Goal: Find specific page/section: Find specific page/section

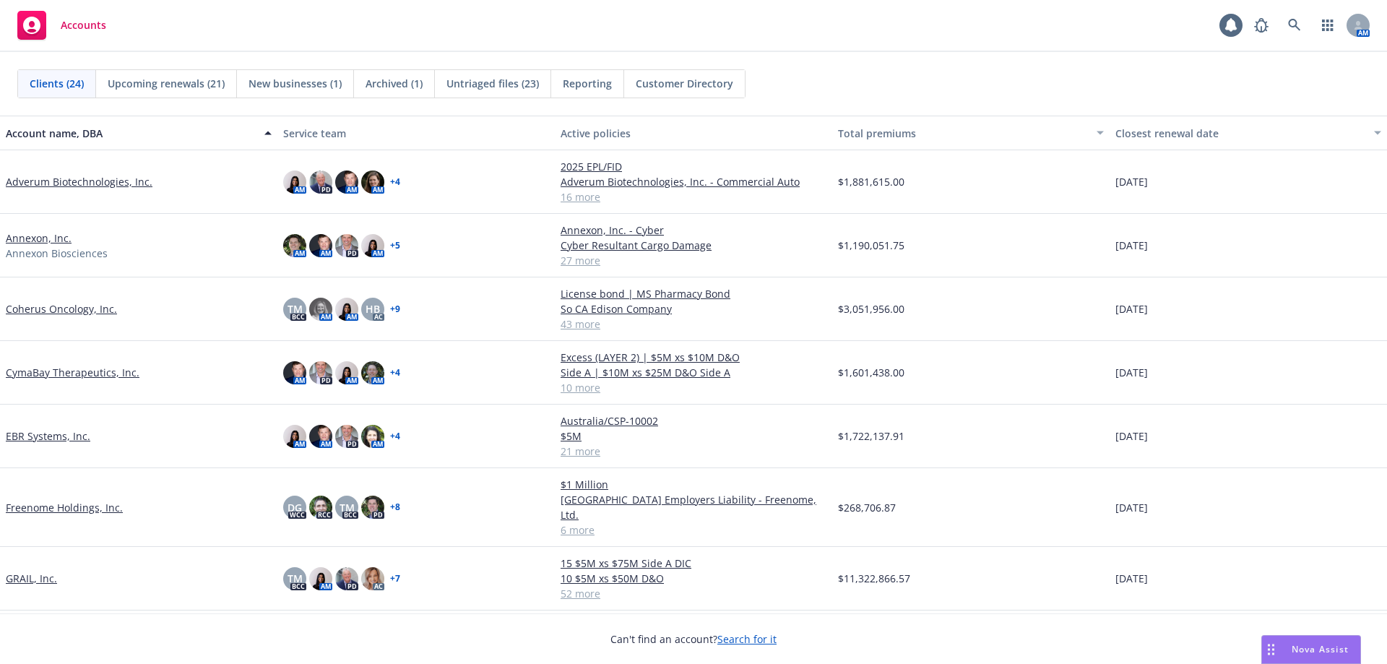
click at [575, 454] on link "21 more" at bounding box center [694, 451] width 266 height 15
click at [198, 87] on span "Upcoming renewals (21)" at bounding box center [166, 83] width 117 height 15
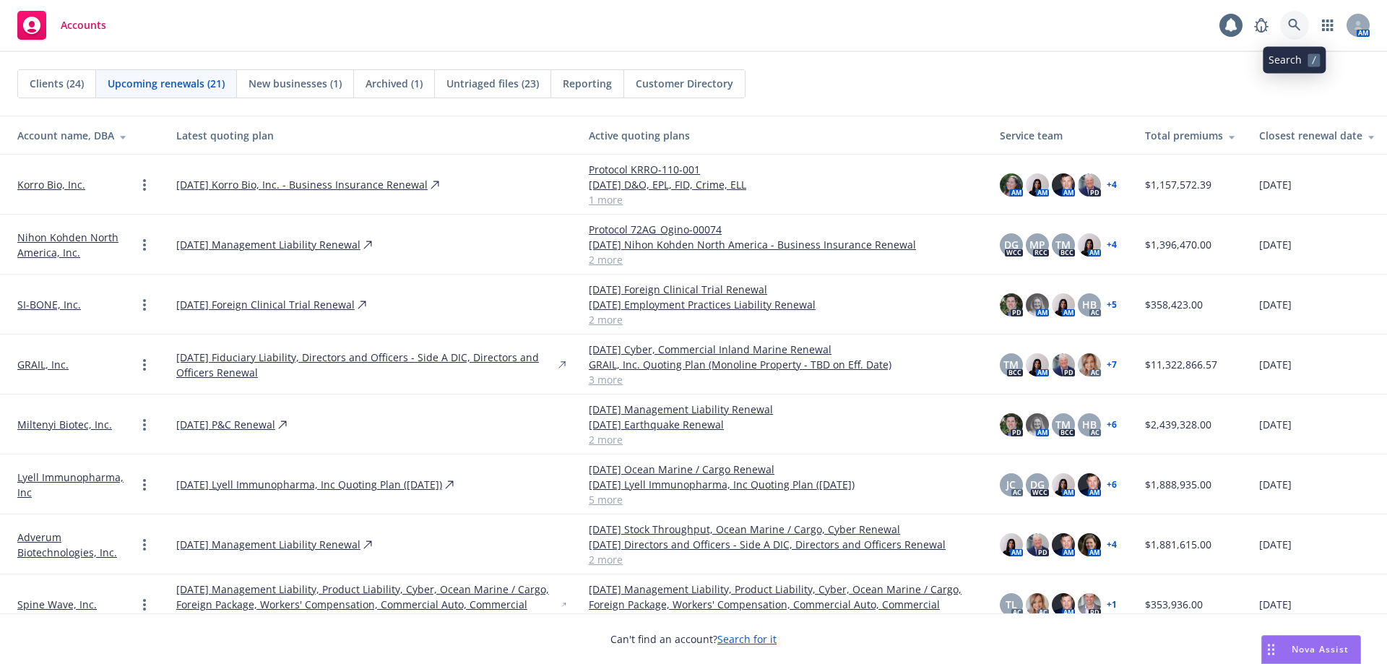
click at [1291, 25] on icon at bounding box center [1294, 25] width 13 height 13
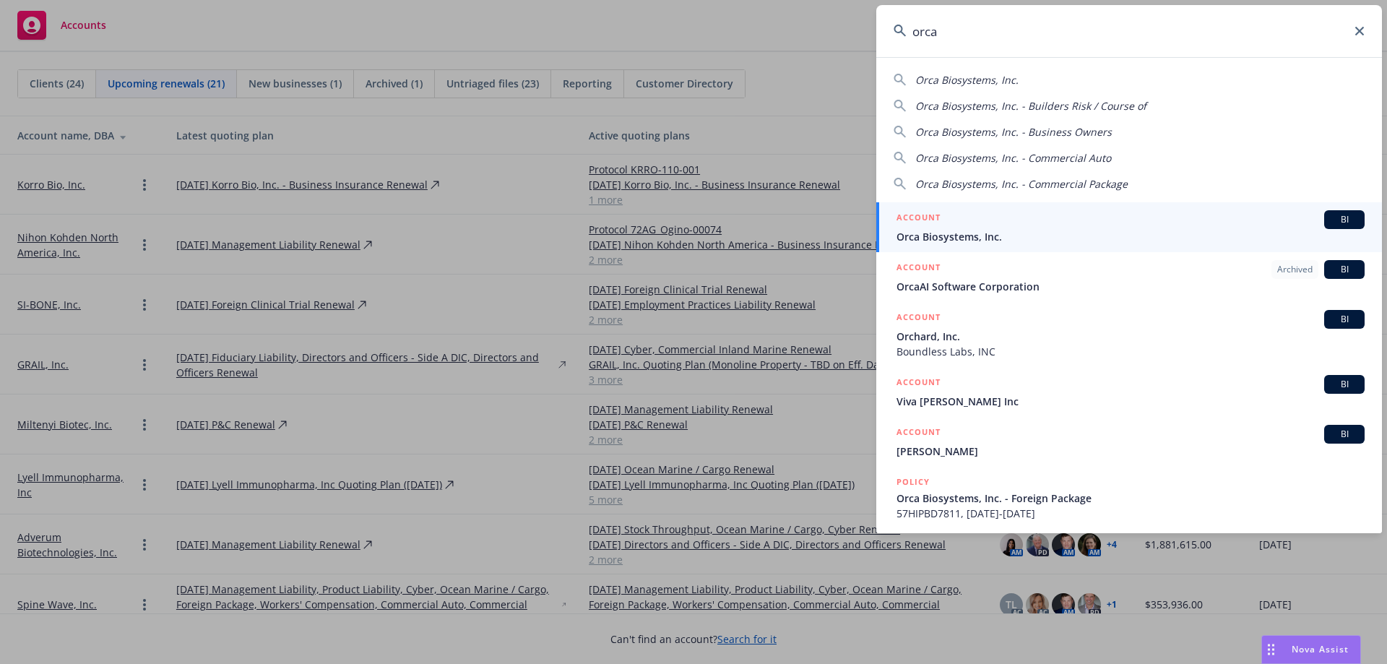
type input "orca"
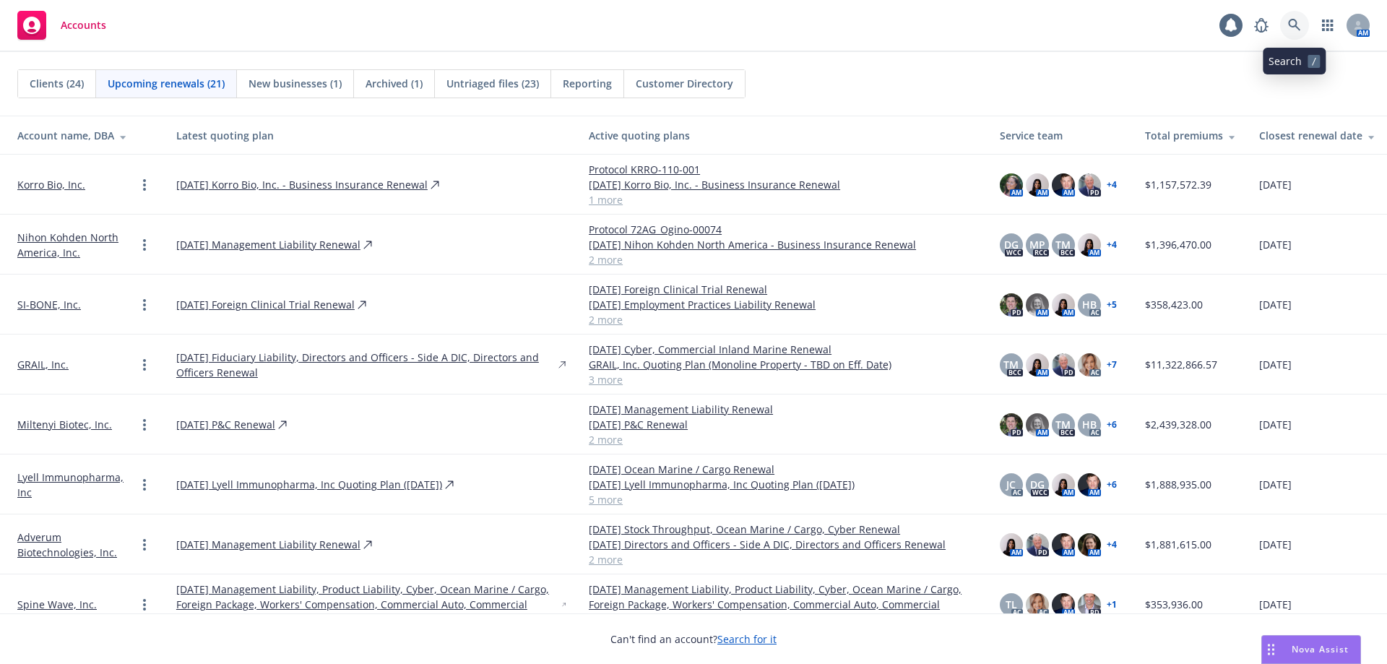
click at [1300, 21] on icon at bounding box center [1294, 25] width 13 height 13
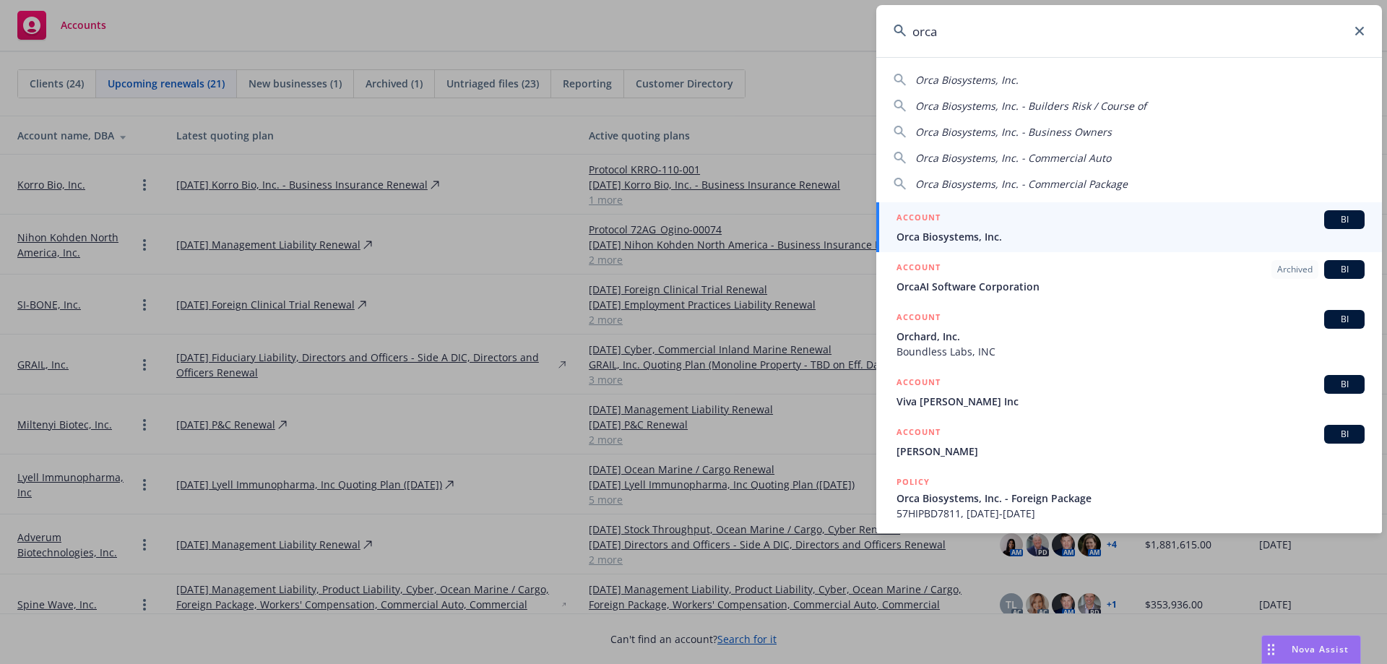
type input "orca"
click at [1108, 225] on div "ACCOUNT BI" at bounding box center [1130, 219] width 468 height 19
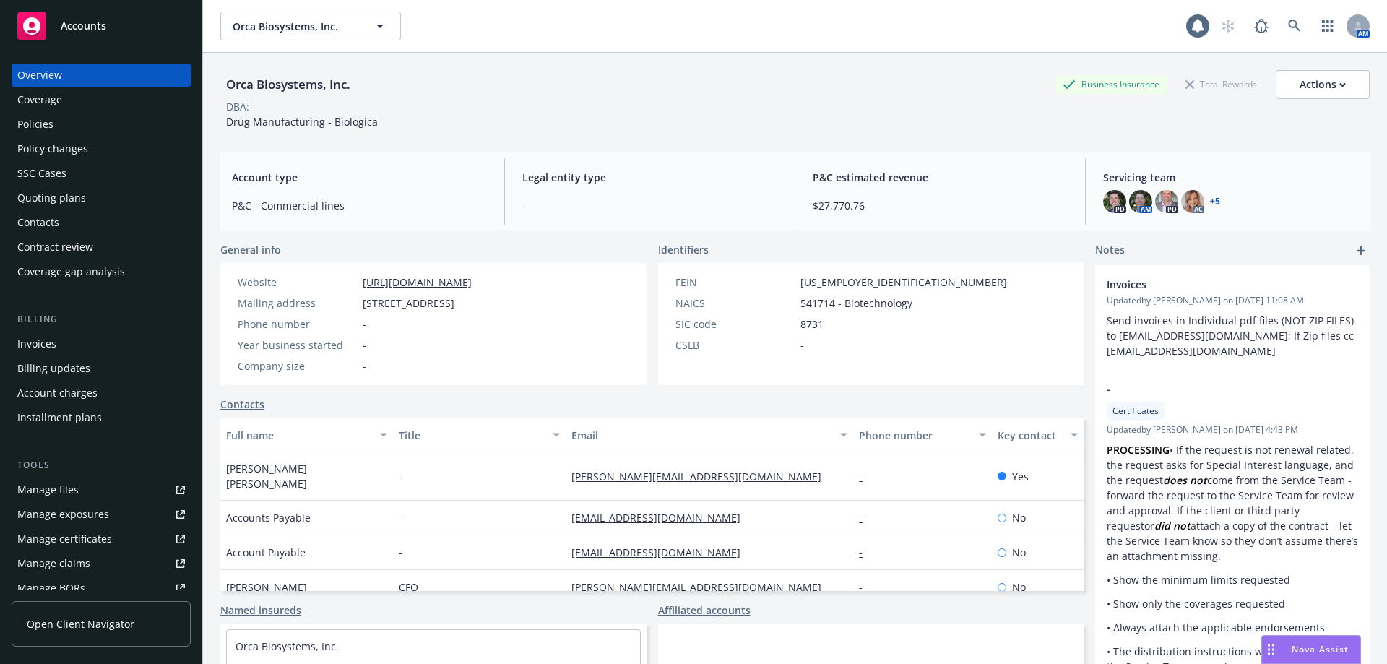
click at [53, 126] on div "Policies" at bounding box center [101, 124] width 168 height 23
